Goal: Transaction & Acquisition: Purchase product/service

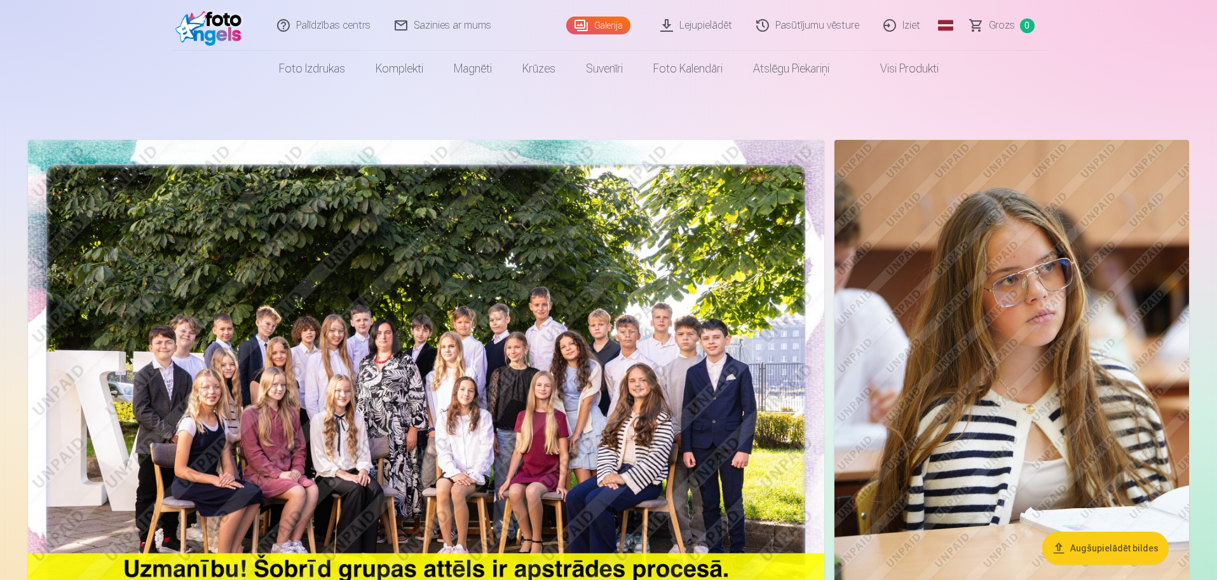
click at [1080, 551] on button "Augšupielādēt bildes" at bounding box center [1105, 547] width 126 height 33
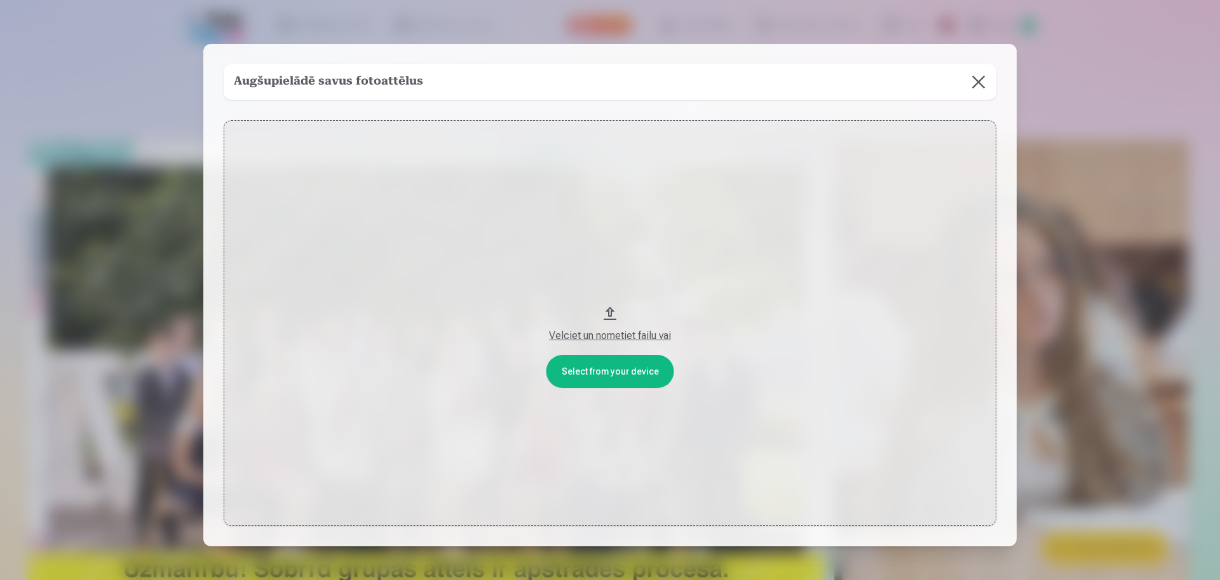
click at [978, 76] on button at bounding box center [979, 82] width 36 height 36
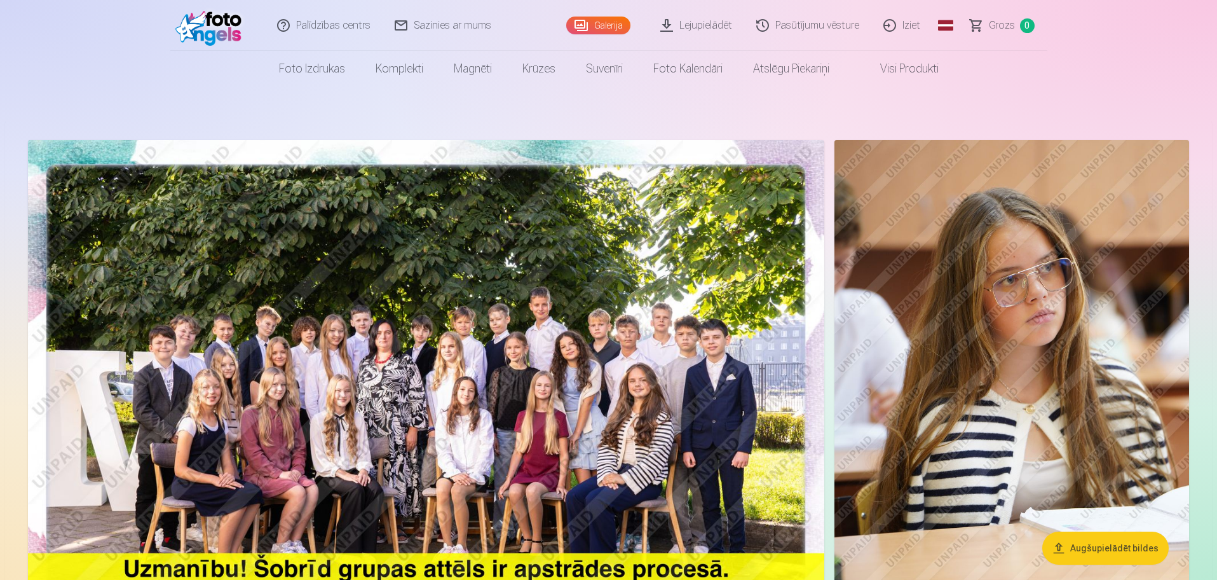
click at [694, 27] on link "Lejupielādēt" at bounding box center [697, 25] width 96 height 51
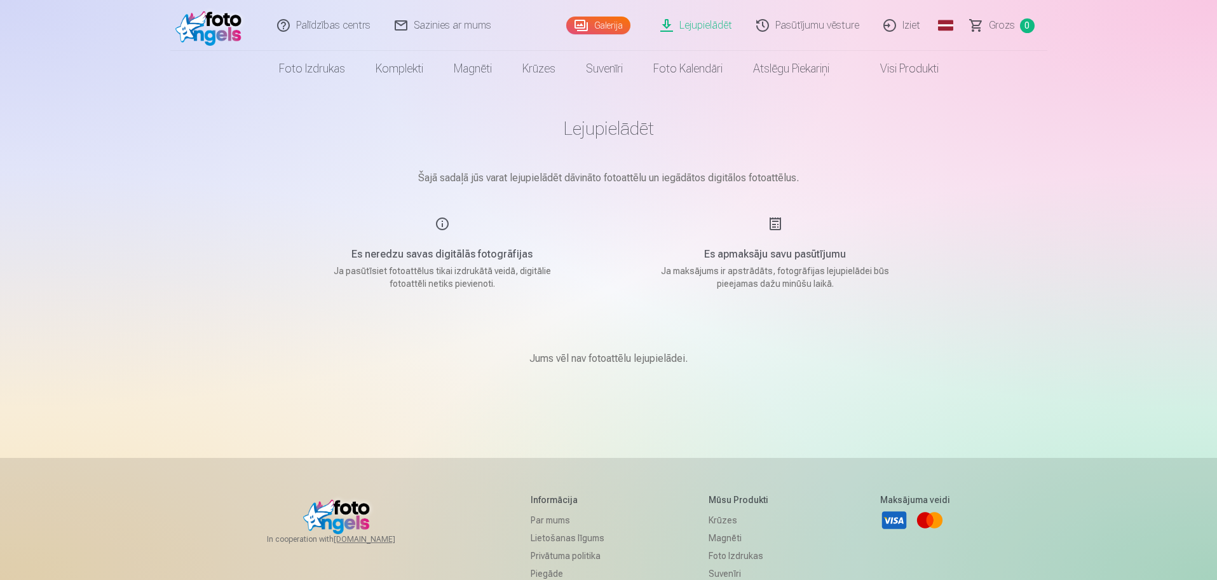
click at [616, 24] on link "Galerija" at bounding box center [598, 26] width 64 height 18
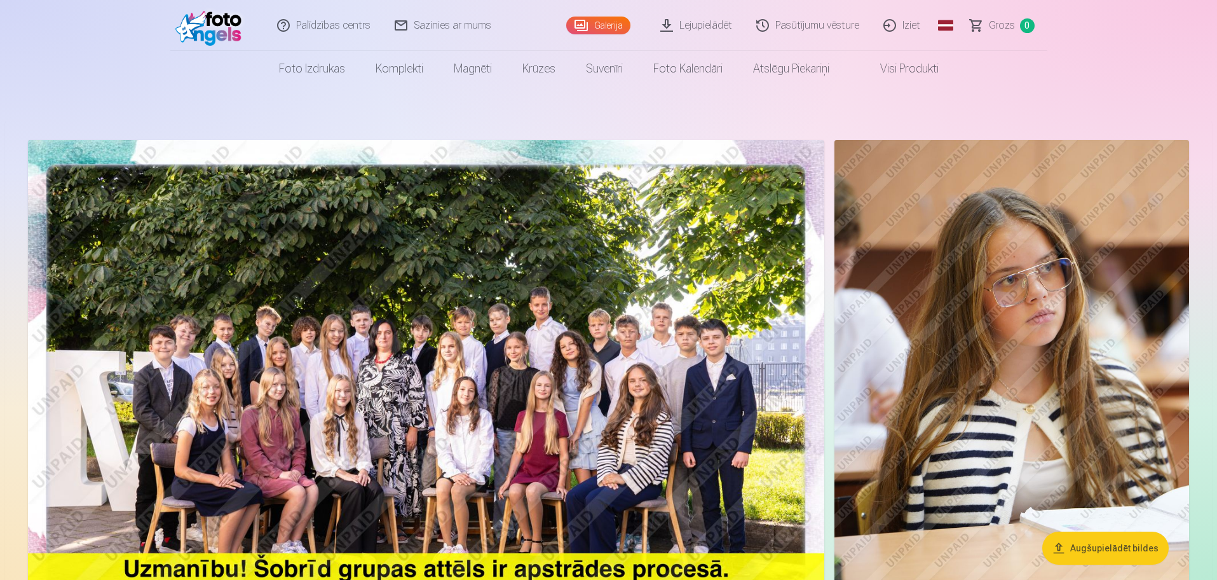
click at [810, 18] on link "Pasūtījumu vēsture" at bounding box center [808, 25] width 127 height 51
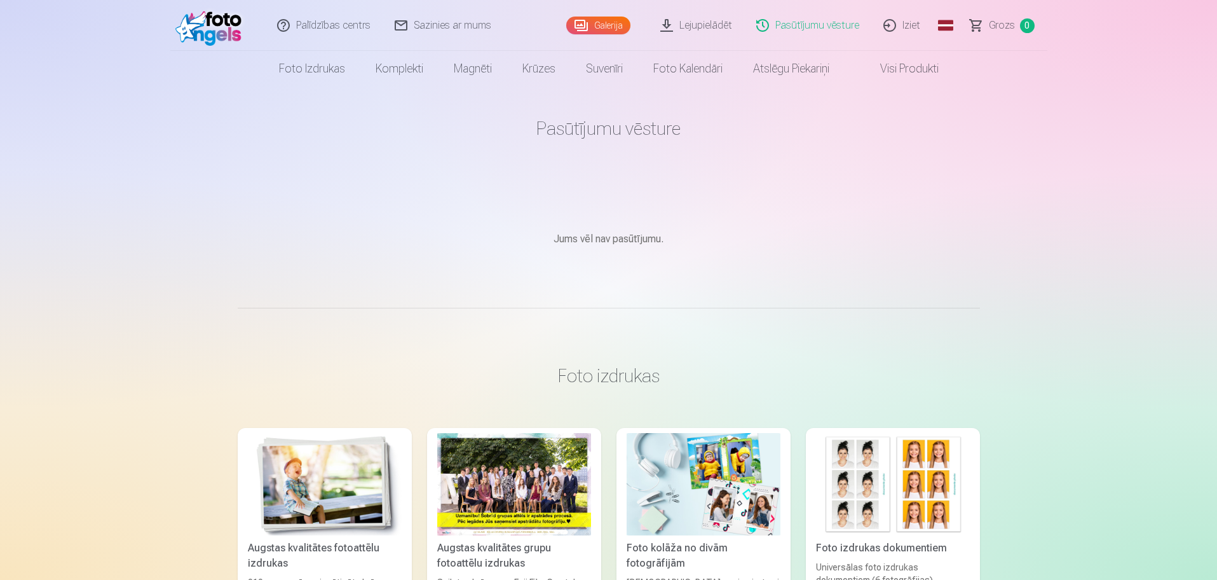
click at [602, 22] on link "Galerija" at bounding box center [598, 26] width 64 height 18
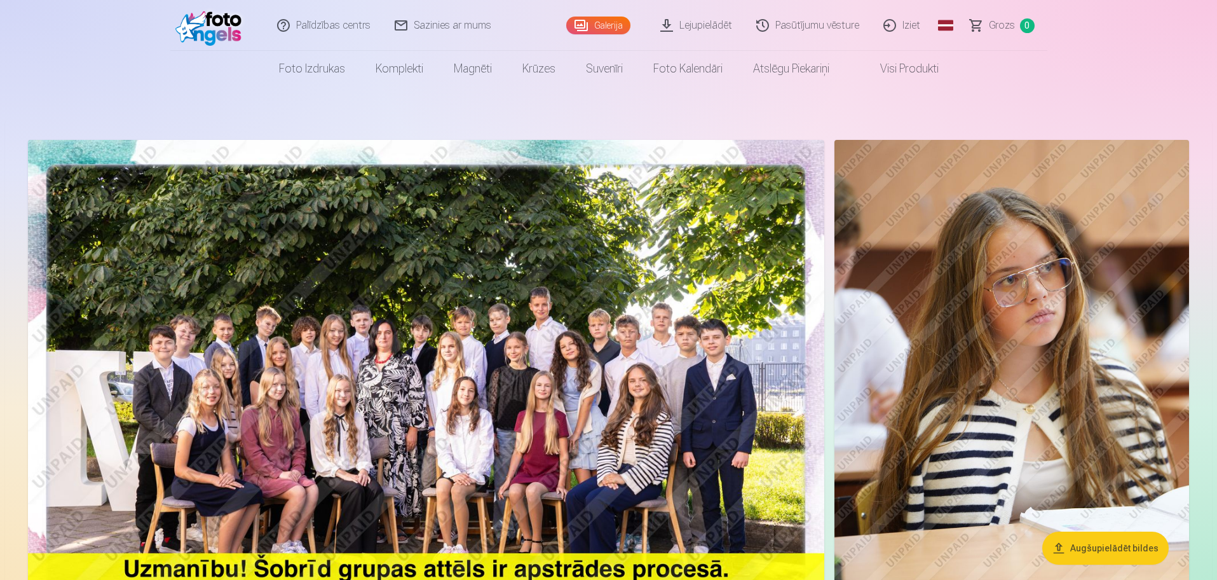
click at [675, 26] on link "Lejupielādēt" at bounding box center [697, 25] width 96 height 51
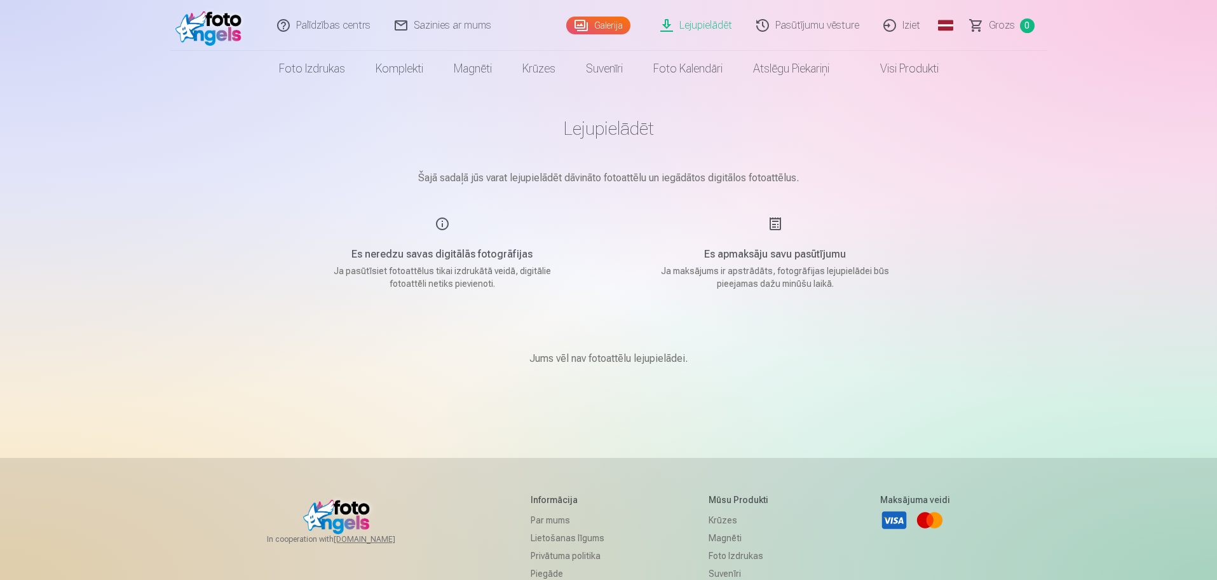
click at [583, 21] on link "Galerija" at bounding box center [598, 26] width 64 height 18
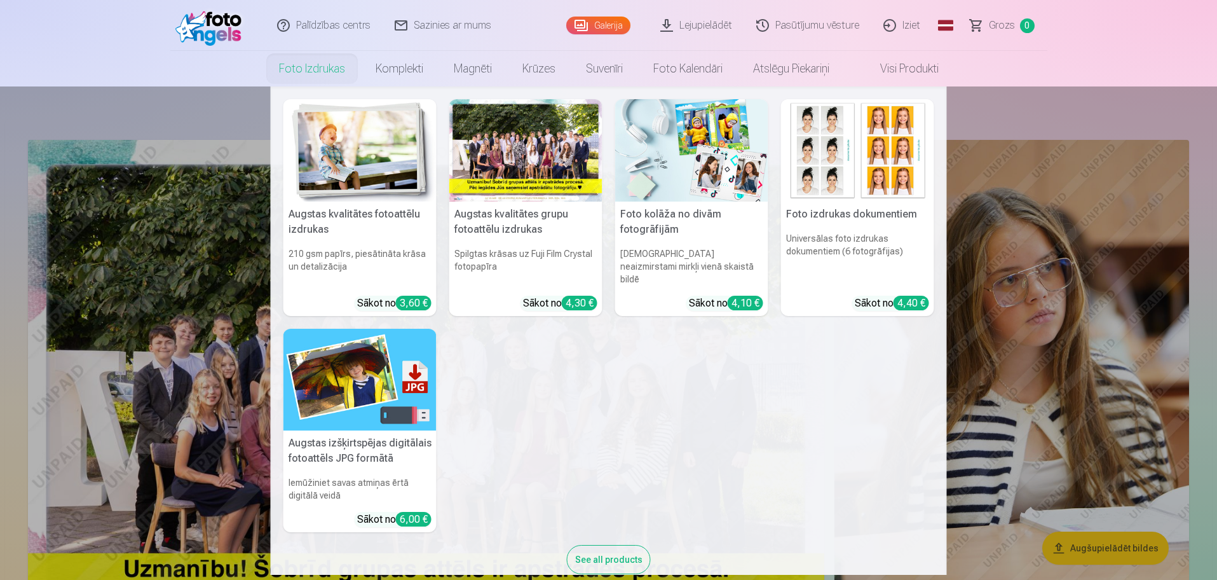
click at [140, 120] on nav "Augstas kvalitātes fotoattēlu izdrukas 210 gsm papīrs, piesātināta krāsa un det…" at bounding box center [608, 330] width 1217 height 488
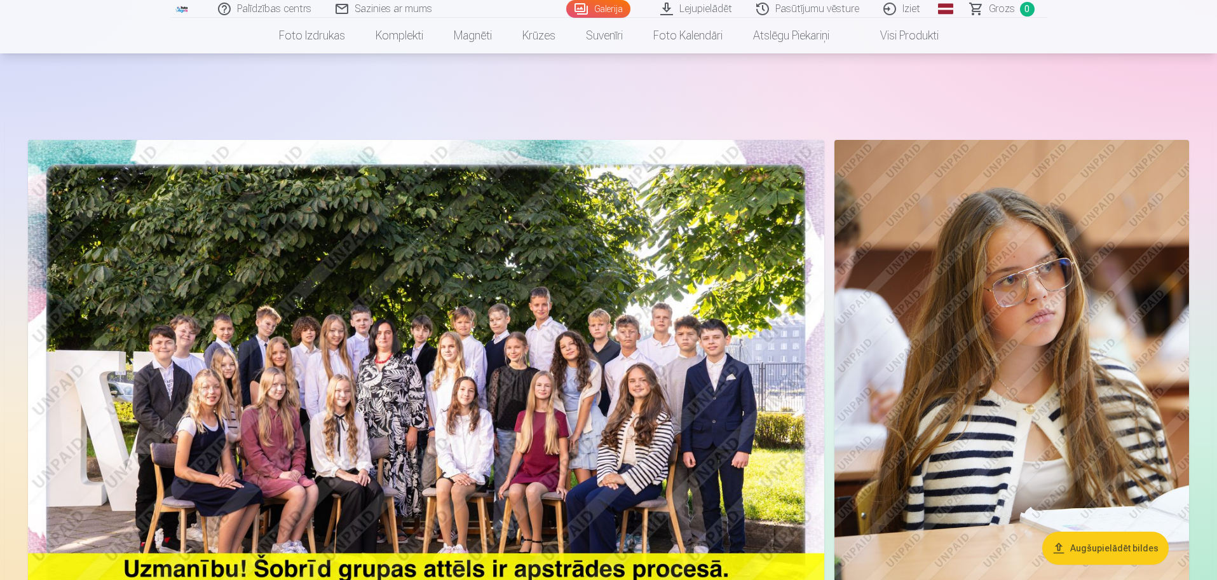
scroll to position [127, 0]
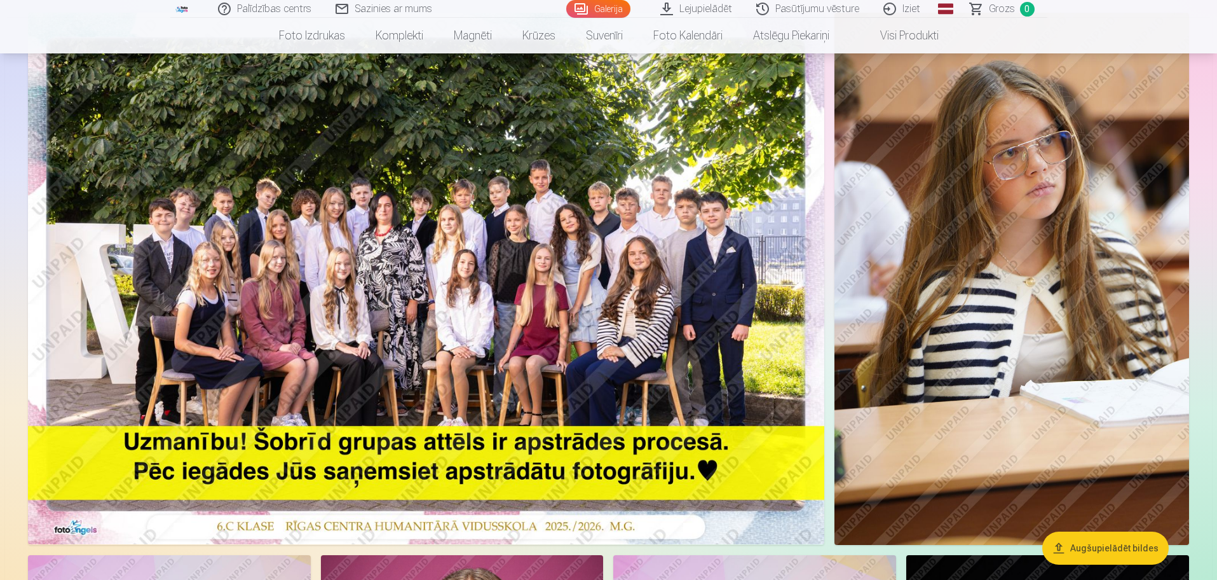
click at [453, 272] on img at bounding box center [426, 278] width 796 height 531
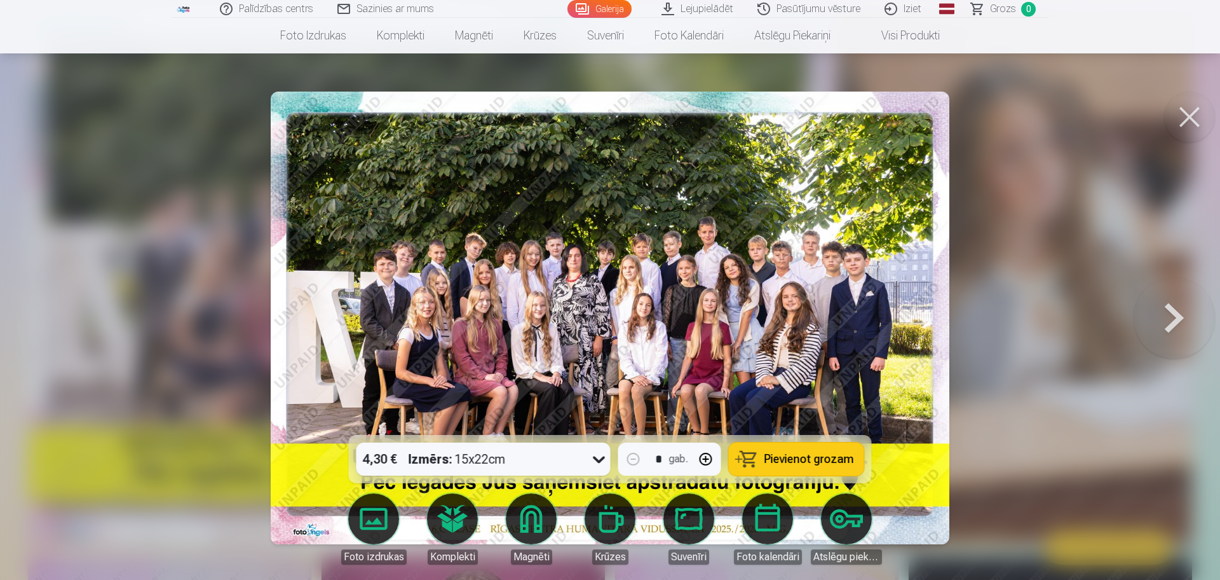
click at [1194, 119] on button at bounding box center [1189, 117] width 51 height 51
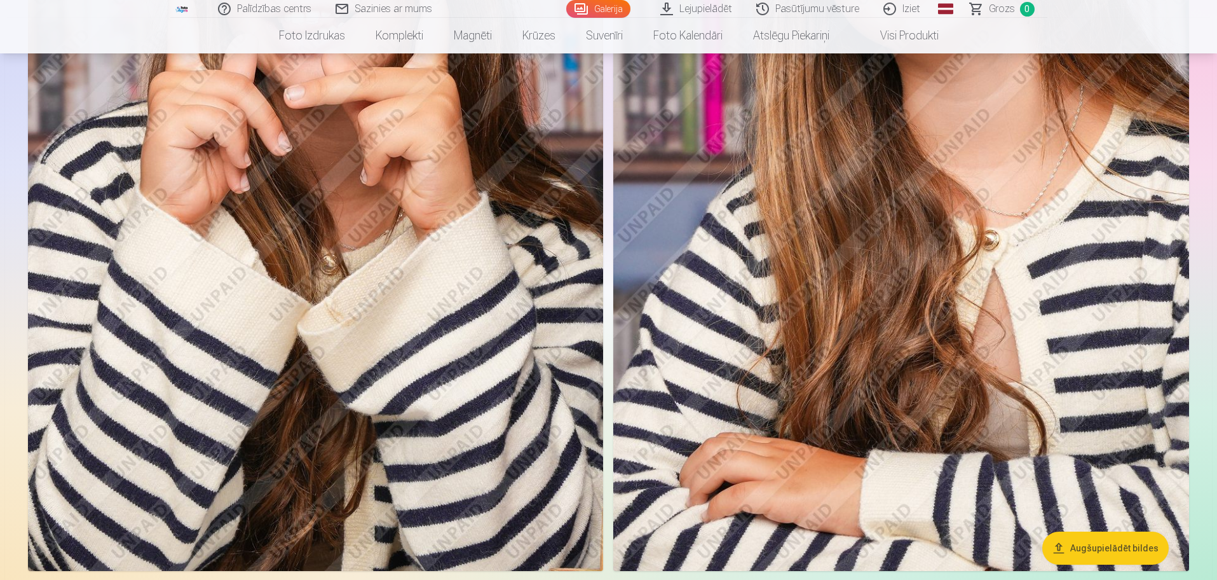
scroll to position [2224, 0]
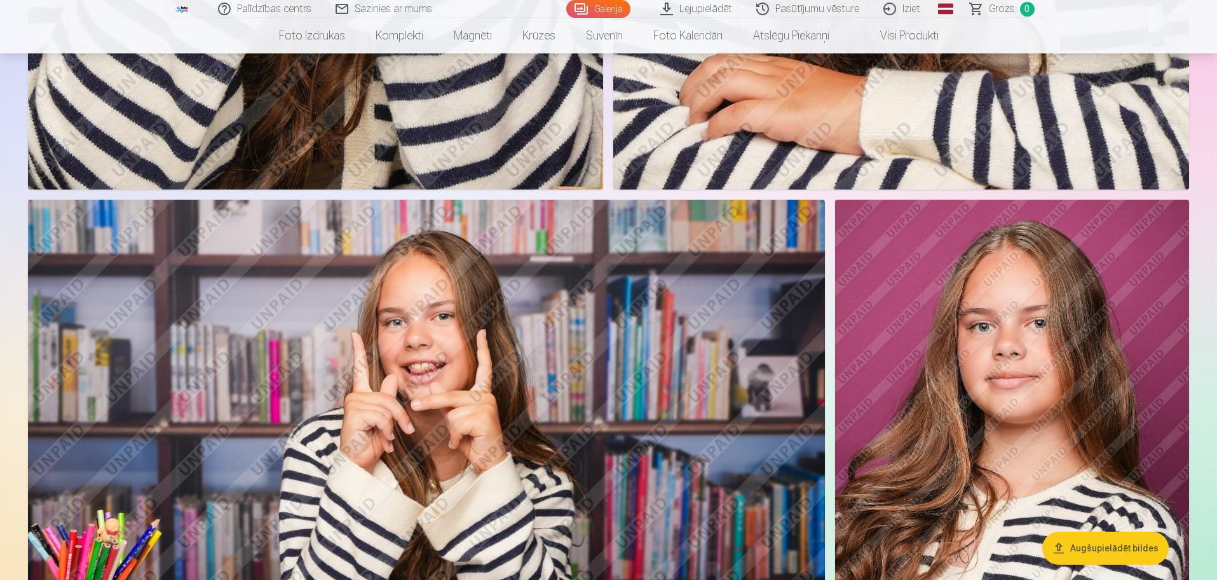
click at [1075, 548] on button "Augšupielādēt bildes" at bounding box center [1105, 547] width 126 height 33
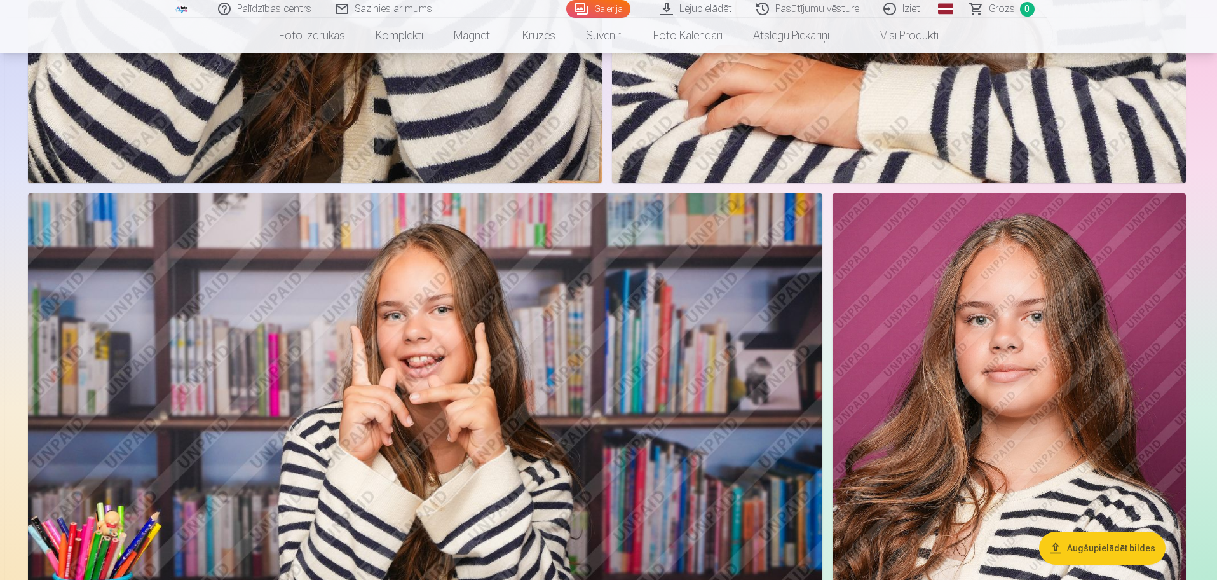
scroll to position [2228, 0]
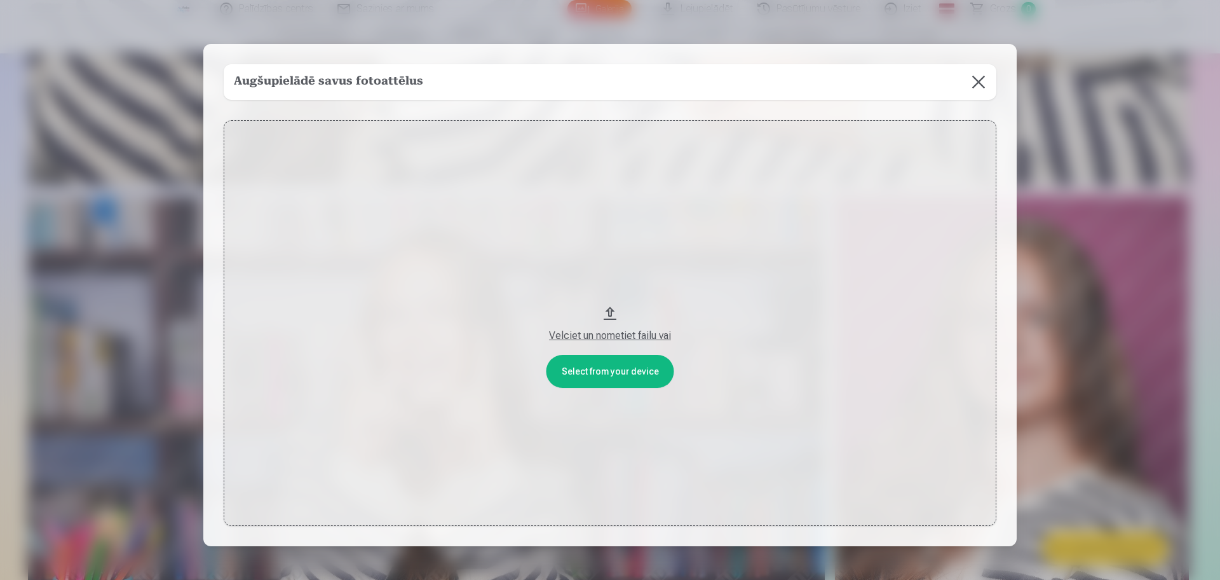
click at [979, 72] on button at bounding box center [979, 82] width 36 height 36
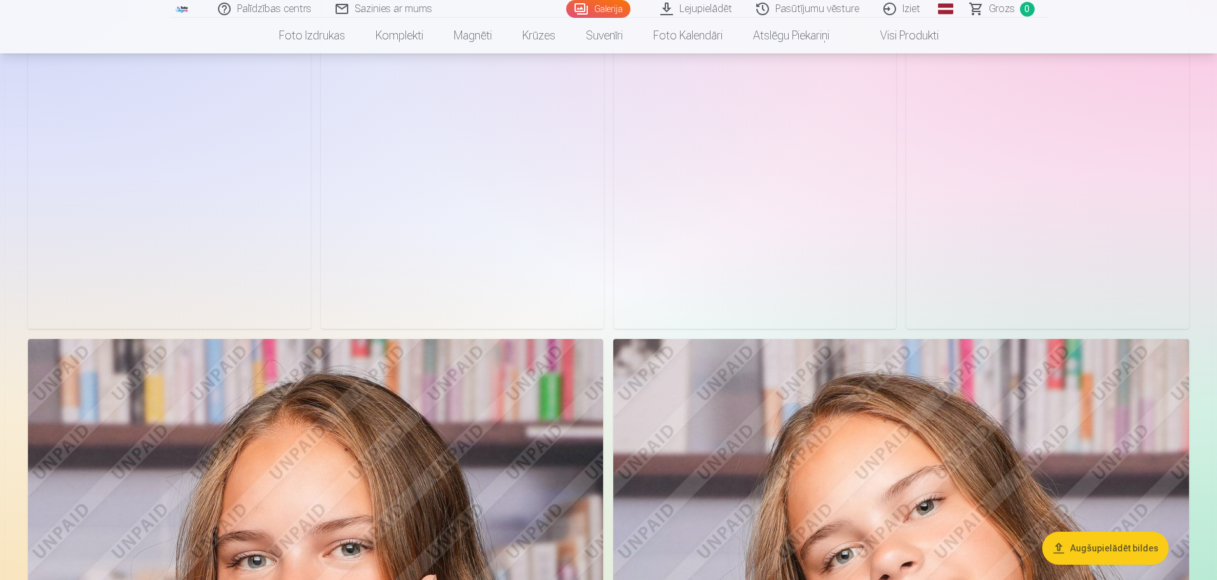
scroll to position [639, 0]
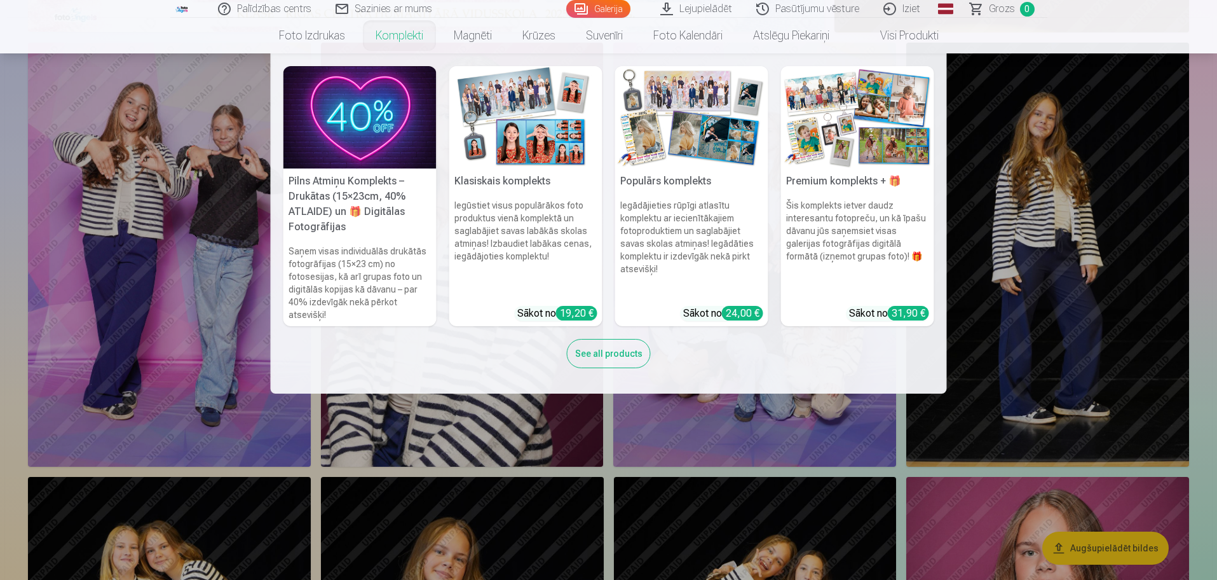
click at [400, 33] on link "Komplekti" at bounding box center [399, 36] width 78 height 36
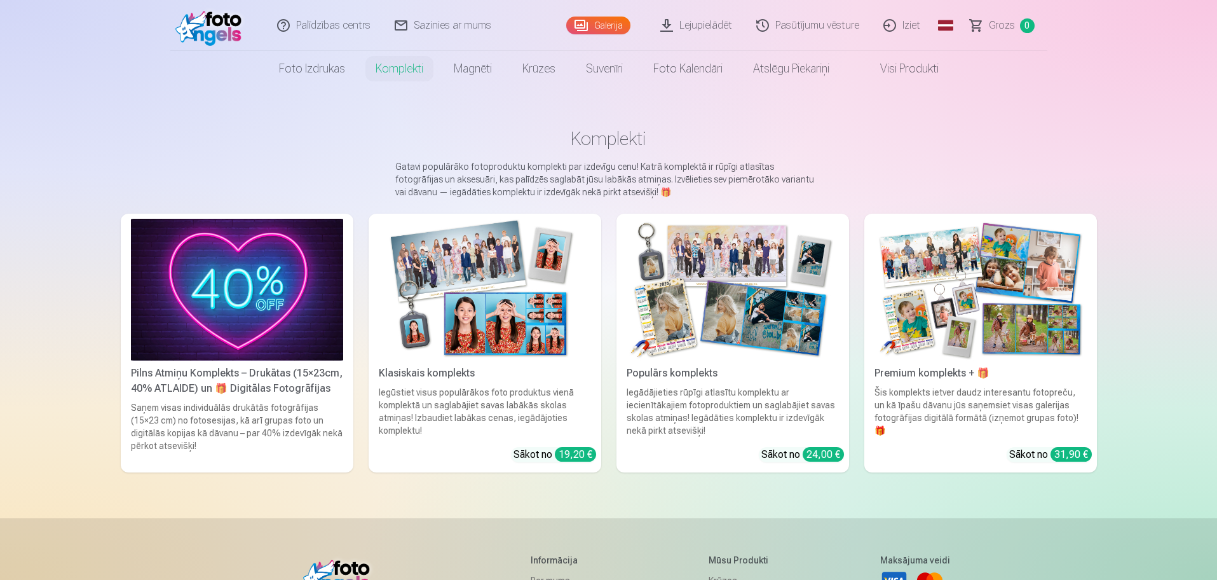
click at [249, 311] on img at bounding box center [237, 290] width 212 height 142
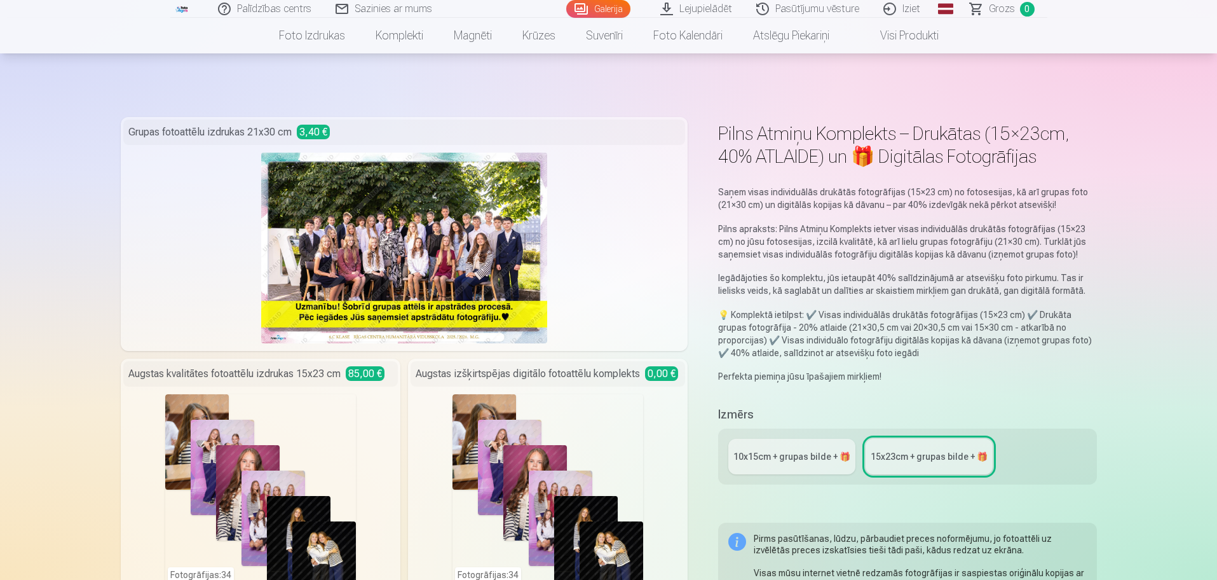
scroll to position [127, 0]
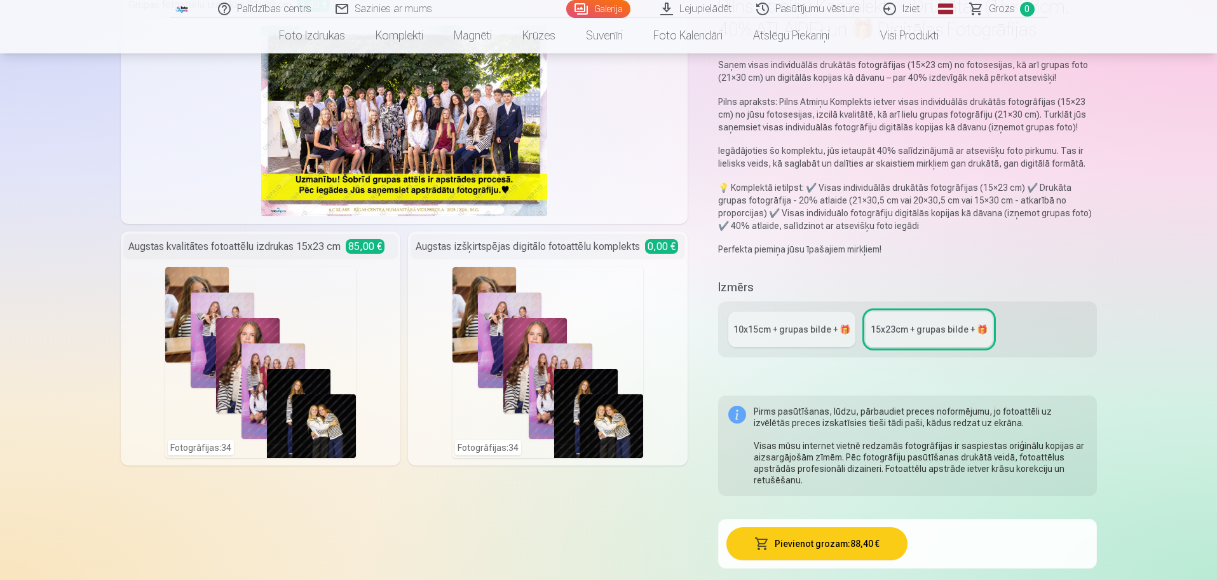
click at [782, 325] on div "10x15сm + grupas bilde + 🎁" at bounding box center [791, 329] width 117 height 13
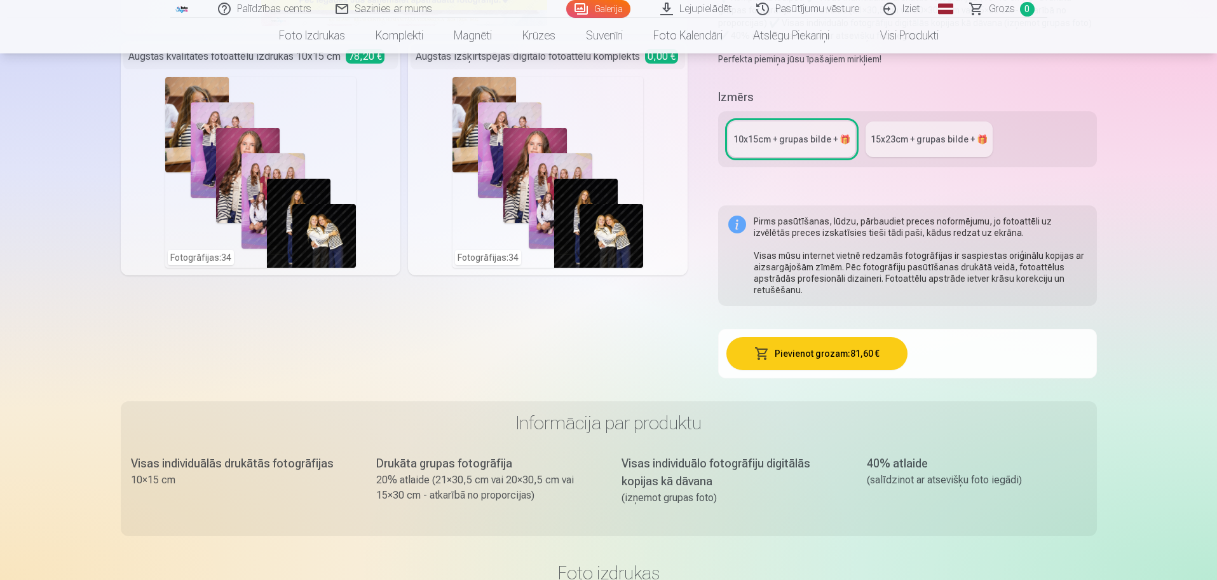
scroll to position [318, 0]
click at [901, 136] on div "15x23сm + grupas bilde + 🎁" at bounding box center [929, 138] width 117 height 13
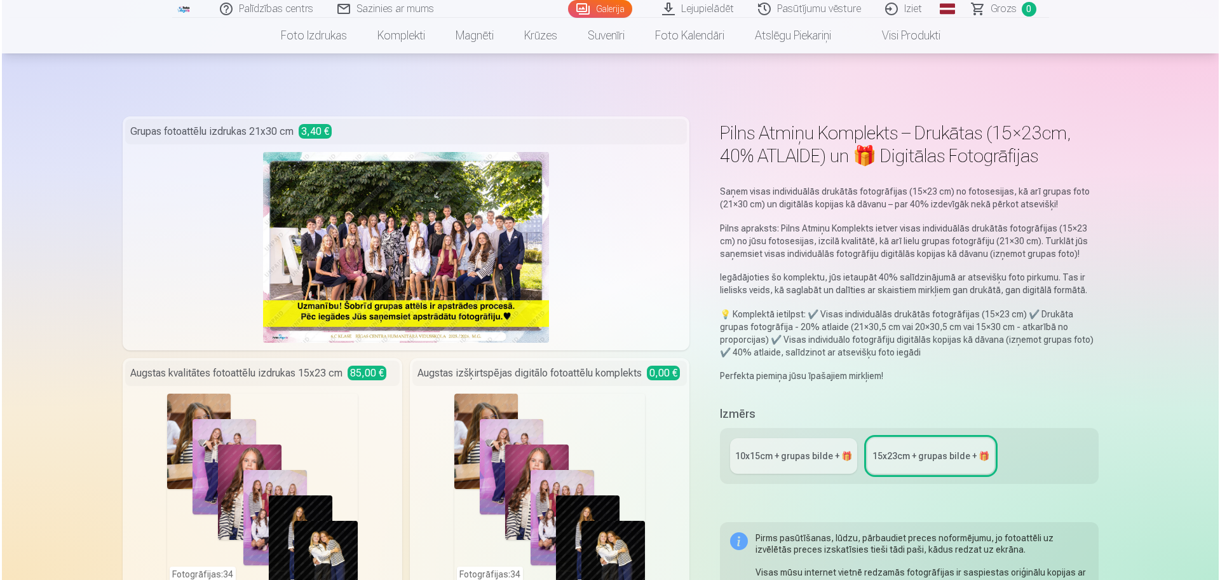
scroll to position [127, 0]
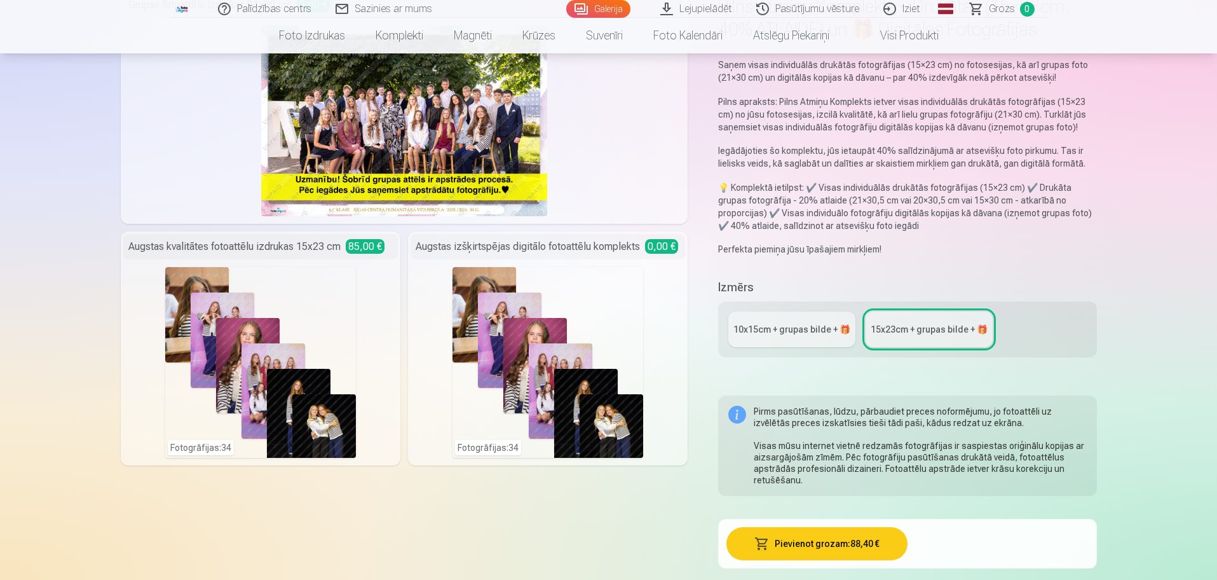
click at [578, 419] on div "Fotogrāfijas : 34" at bounding box center [547, 362] width 191 height 191
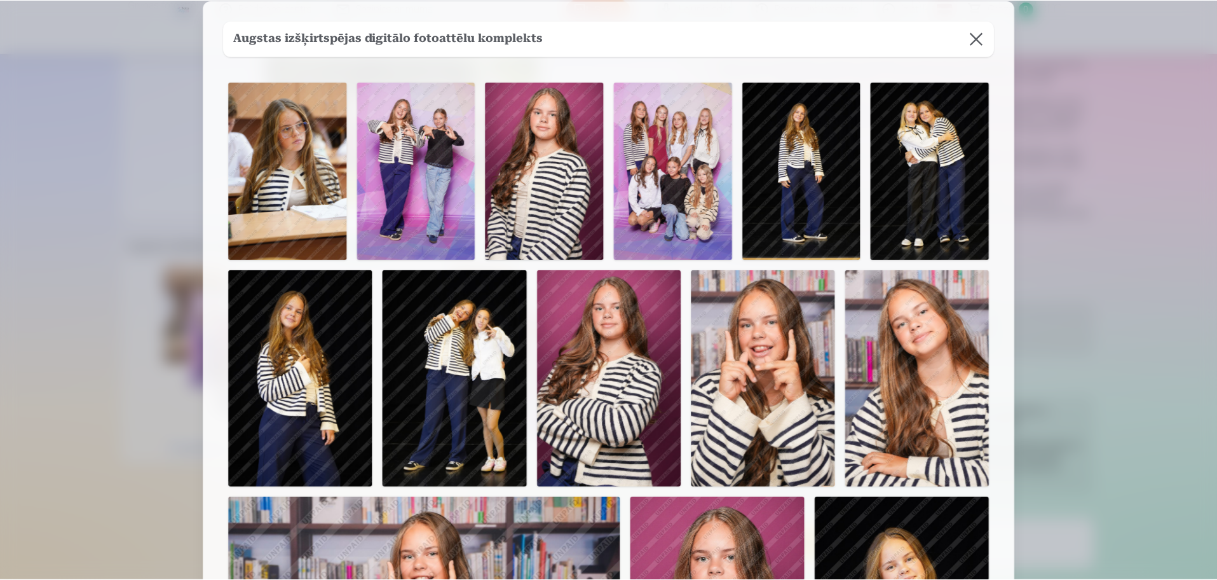
scroll to position [0, 0]
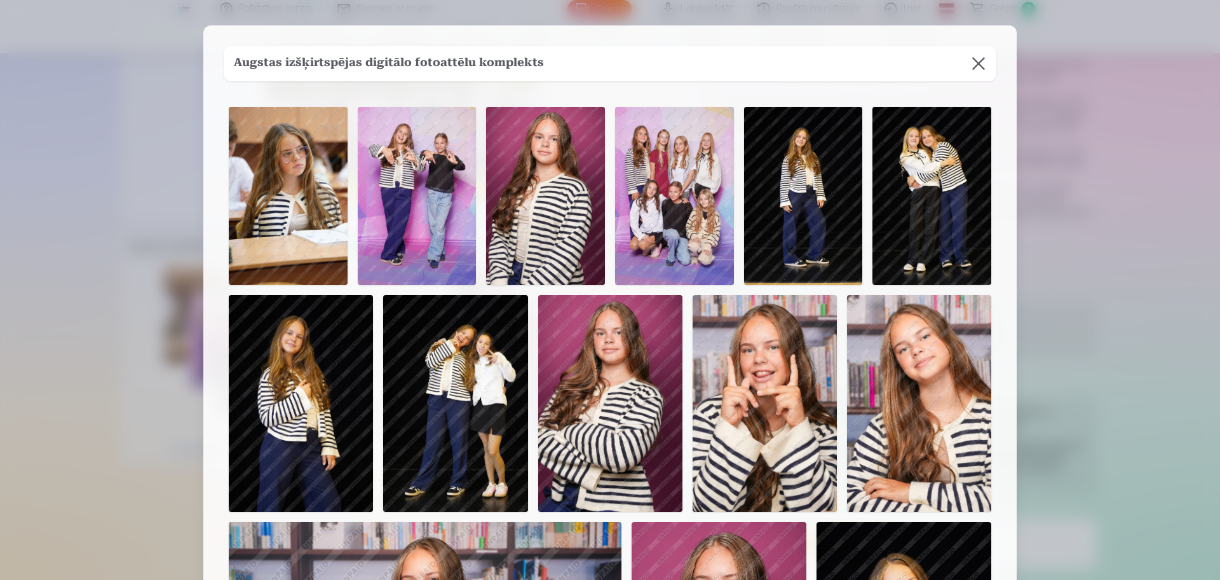
drag, startPoint x: 976, startPoint y: 61, endPoint x: 1027, endPoint y: 82, distance: 55.0
click at [977, 61] on button at bounding box center [979, 64] width 36 height 36
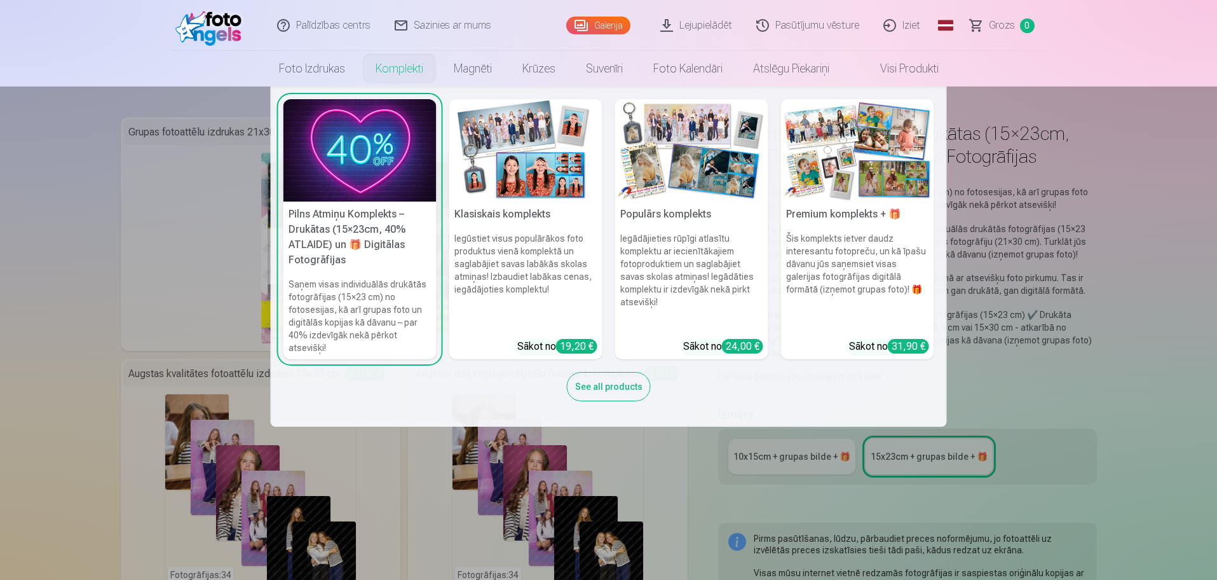
click at [616, 384] on div "See all products" at bounding box center [609, 386] width 84 height 29
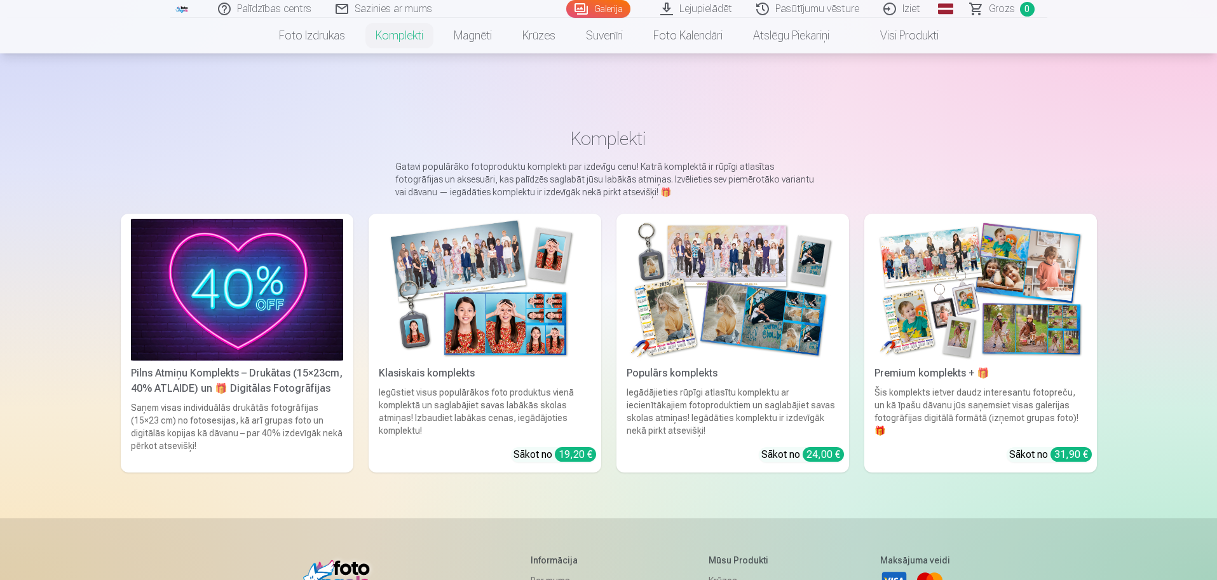
scroll to position [127, 0]
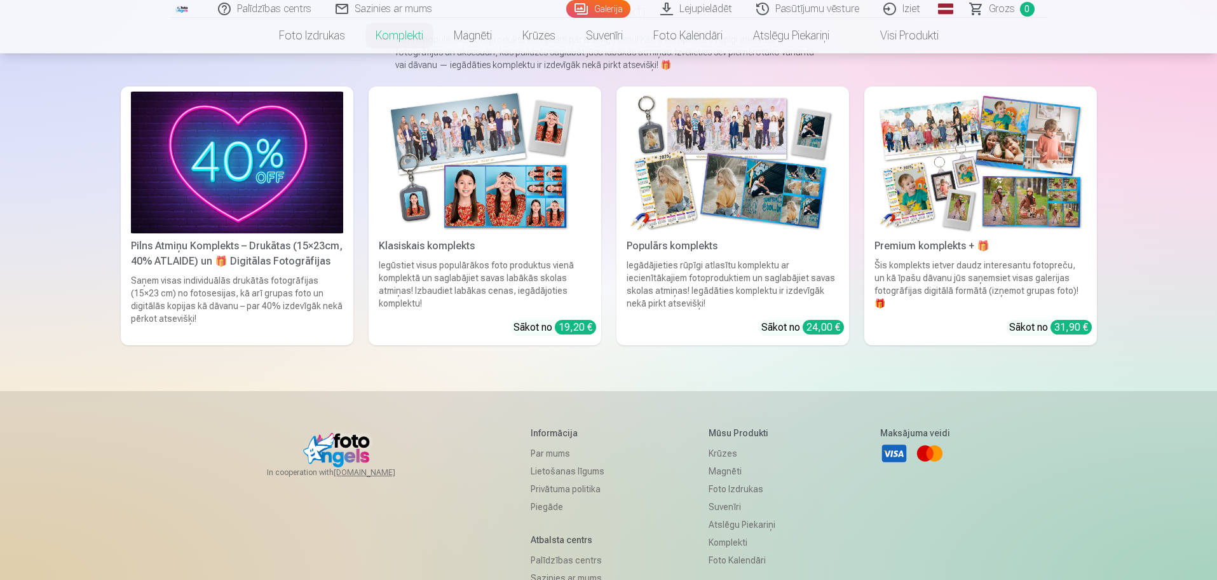
click at [991, 213] on img at bounding box center [980, 163] width 212 height 142
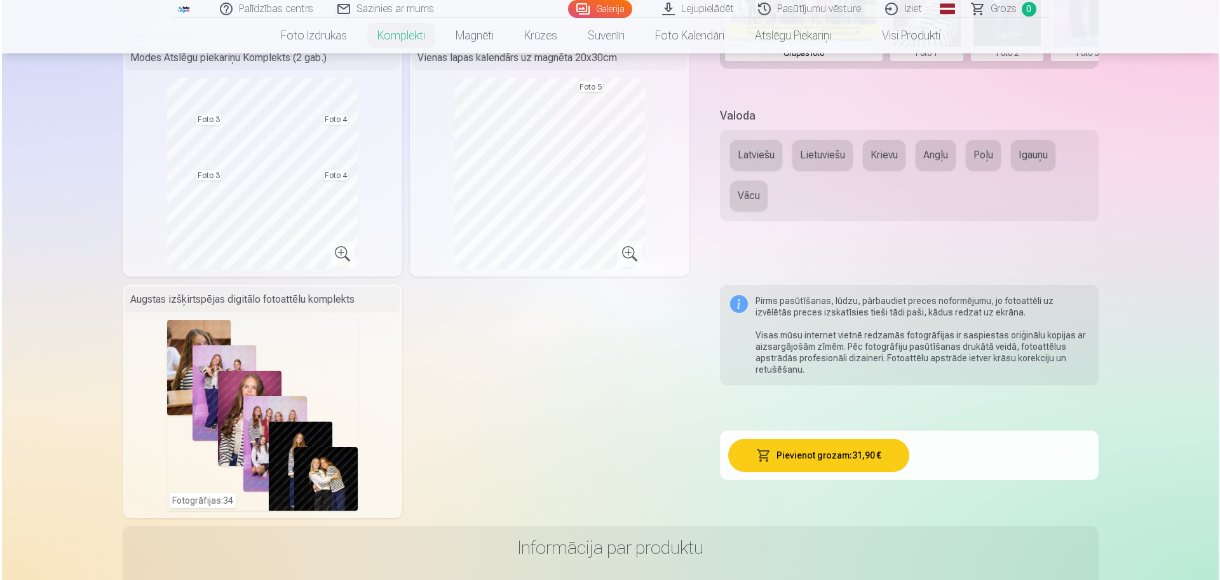
scroll to position [572, 0]
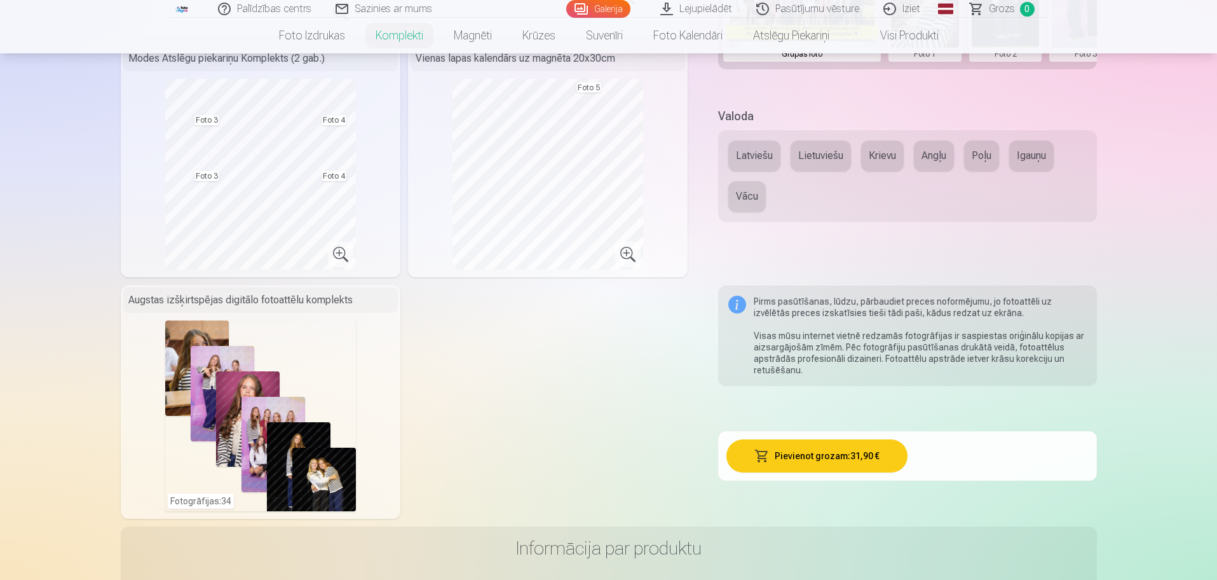
click at [265, 440] on div "Fotogrāfijas : 34" at bounding box center [260, 415] width 191 height 191
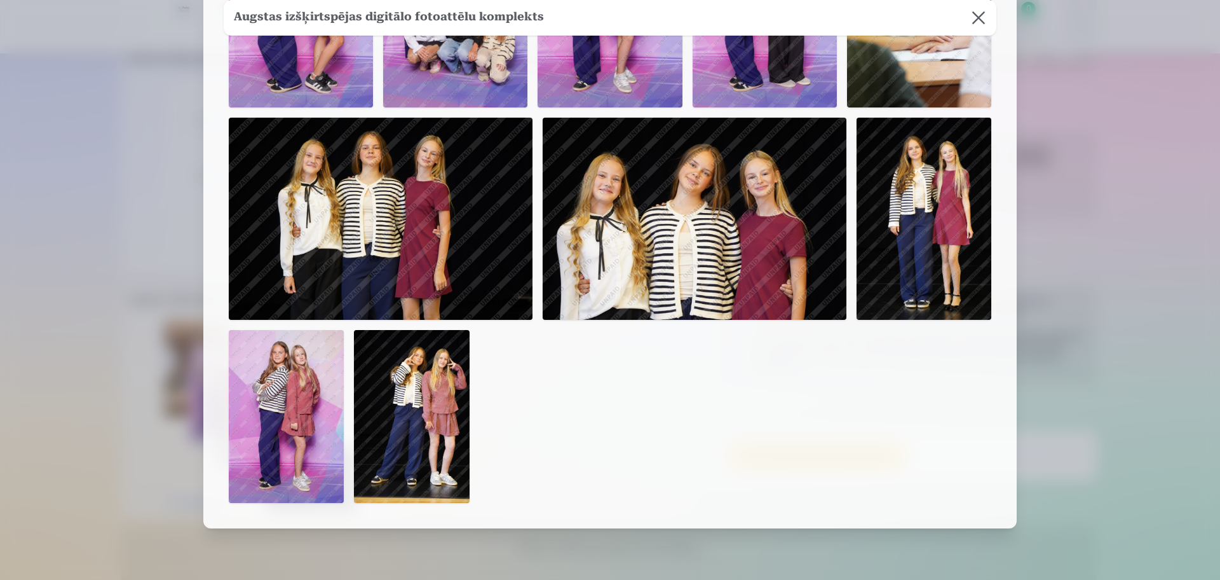
scroll to position [1901, 0]
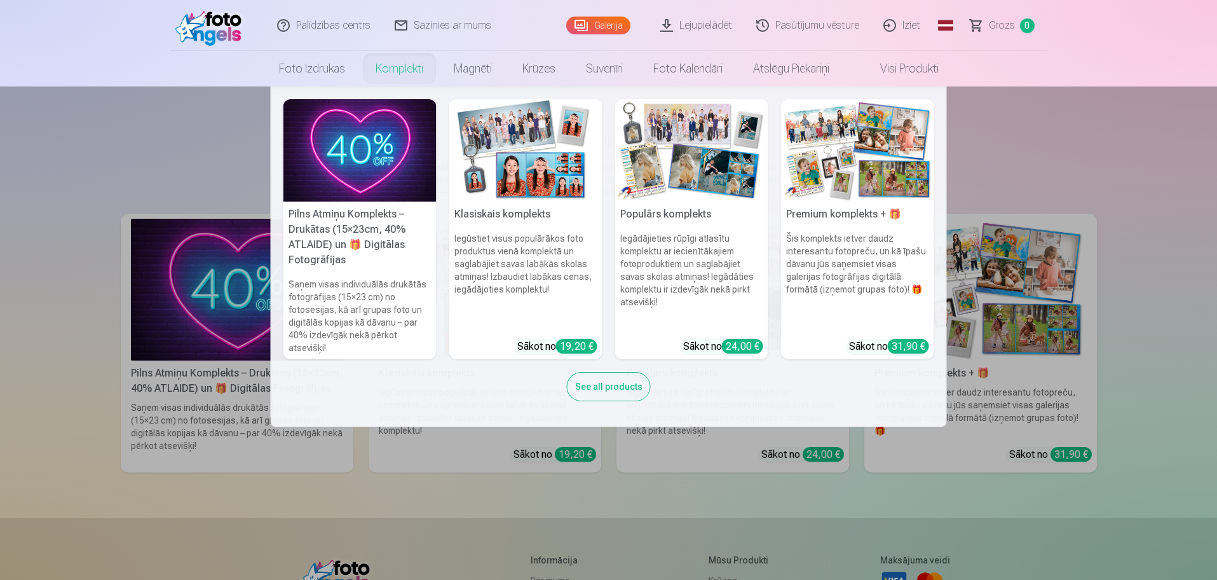
click at [710, 186] on img at bounding box center [691, 150] width 153 height 102
